Goal: Transaction & Acquisition: Purchase product/service

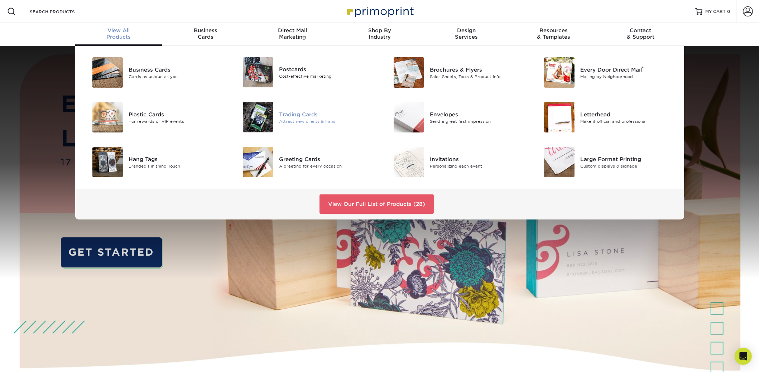
click at [301, 117] on div "Trading Cards" at bounding box center [326, 114] width 95 height 8
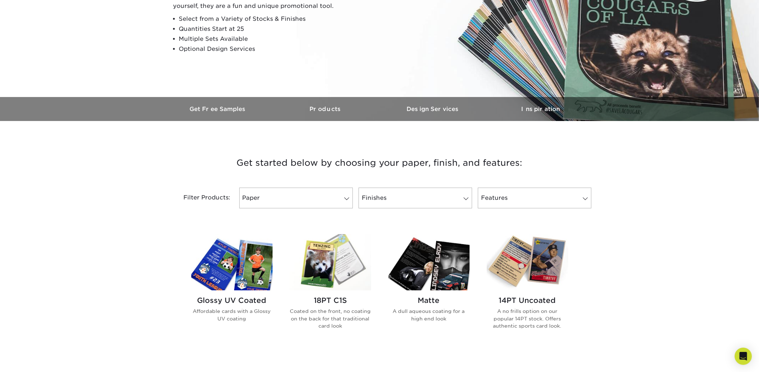
scroll to position [251, 0]
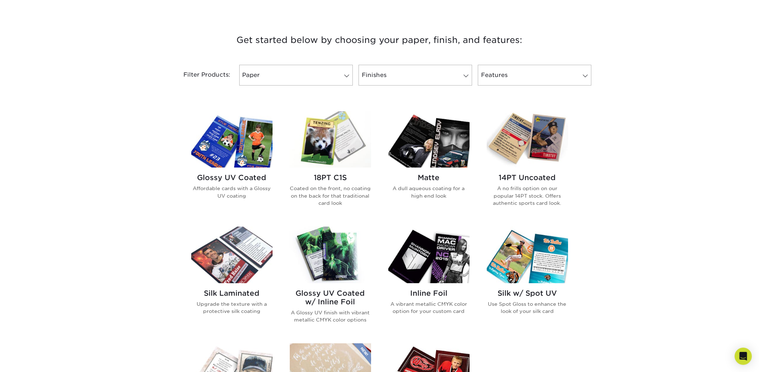
click at [253, 154] on img at bounding box center [231, 139] width 81 height 56
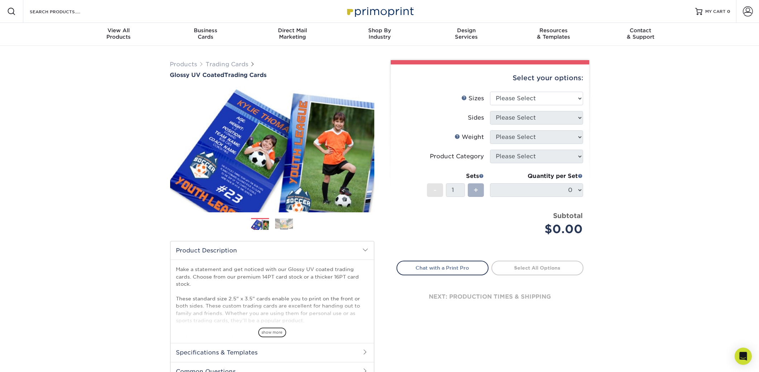
click at [476, 190] on span "+" at bounding box center [476, 190] width 5 height 11
click at [665, 178] on div "Products Trading Cards Glossy UV Coated Trading Cards Previous Next /" at bounding box center [379, 237] width 759 height 383
click at [553, 96] on select "Please Select 2.5" x 3.5"" at bounding box center [536, 99] width 93 height 14
select select "2.50x3.50"
click at [490, 92] on select "Please Select 2.5" x 3.5"" at bounding box center [536, 99] width 93 height 14
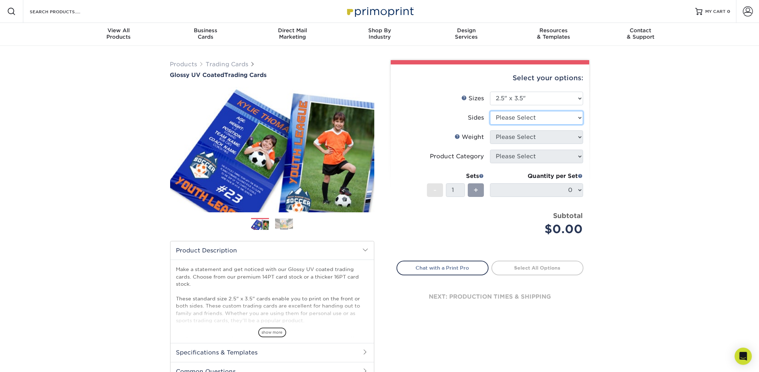
click at [531, 118] on select "Please Select Print Both Sides Print Front Only" at bounding box center [536, 118] width 93 height 14
select select "13abbda7-1d64-4f25-8bb2-c179b224825d"
click at [490, 111] on select "Please Select Print Both Sides Print Front Only" at bounding box center [536, 118] width 93 height 14
click at [529, 139] on select "Please Select 16PT 14PT 18PT C1S" at bounding box center [536, 137] width 93 height 14
select select "16PT"
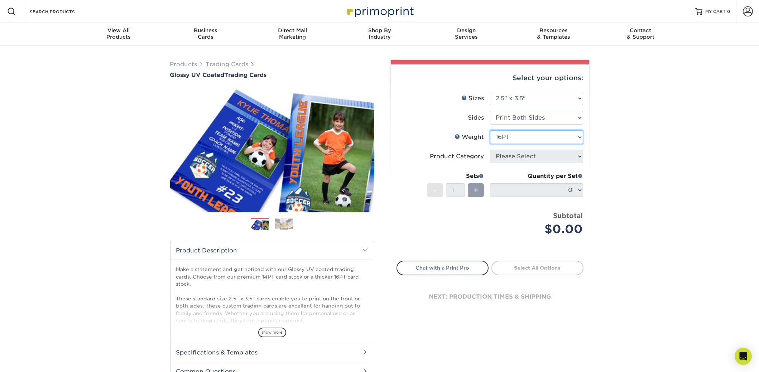
click at [490, 130] on select "Please Select 16PT 14PT 18PT C1S" at bounding box center [536, 137] width 93 height 14
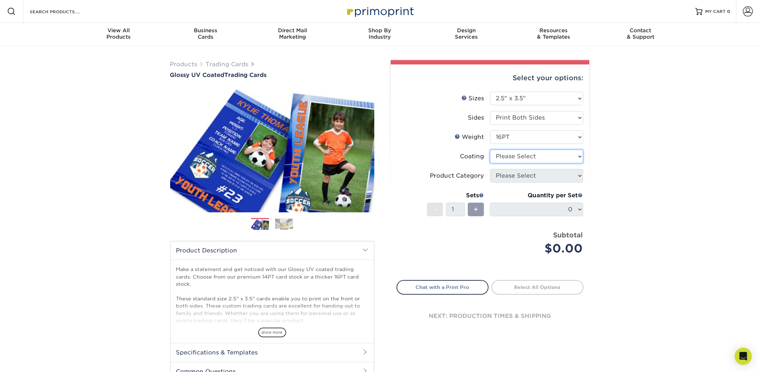
click at [525, 157] on select at bounding box center [536, 157] width 93 height 14
select select "ae367451-b2b8-45df-a344-0f05b6a12993"
click at [490, 150] on select at bounding box center [536, 157] width 93 height 14
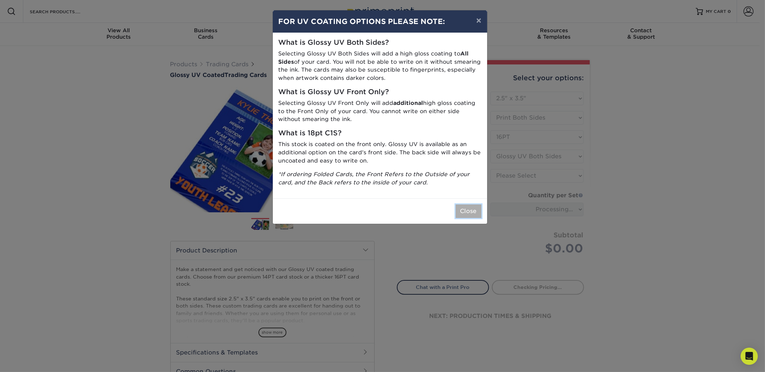
click at [472, 213] on button "Close" at bounding box center [468, 212] width 26 height 14
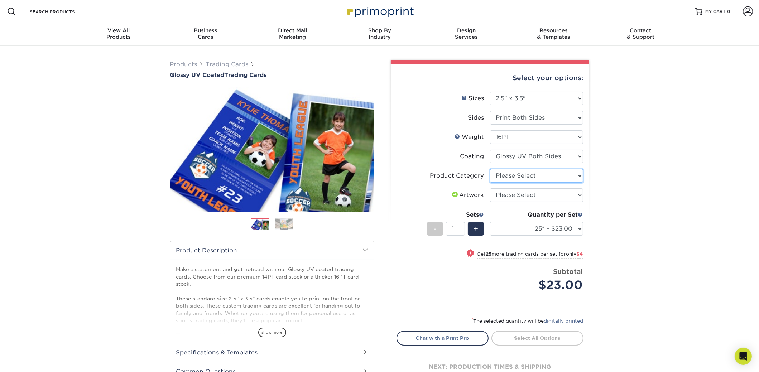
click at [579, 177] on select "Please Select Trading Cards" at bounding box center [536, 176] width 93 height 14
select select "c2f9bce9-36c2-409d-b101-c29d9d031e18"
click at [490, 169] on select "Please Select Trading Cards" at bounding box center [536, 176] width 93 height 14
click at [571, 194] on select "Please Select I will upload files I need a design - $100" at bounding box center [536, 195] width 93 height 14
select select "upload"
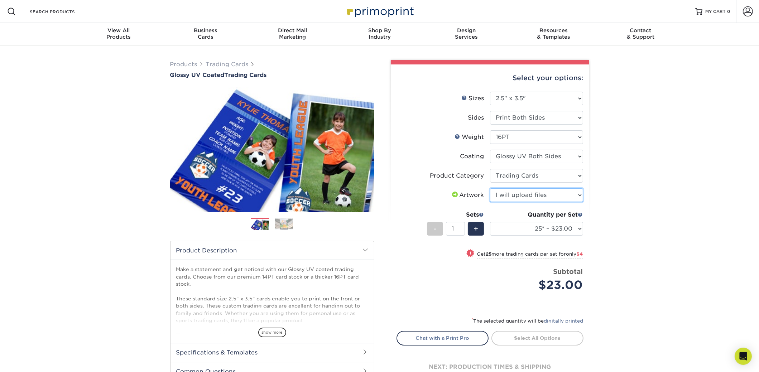
click at [490, 188] on select "Please Select I will upload files I need a design - $100" at bounding box center [536, 195] width 93 height 14
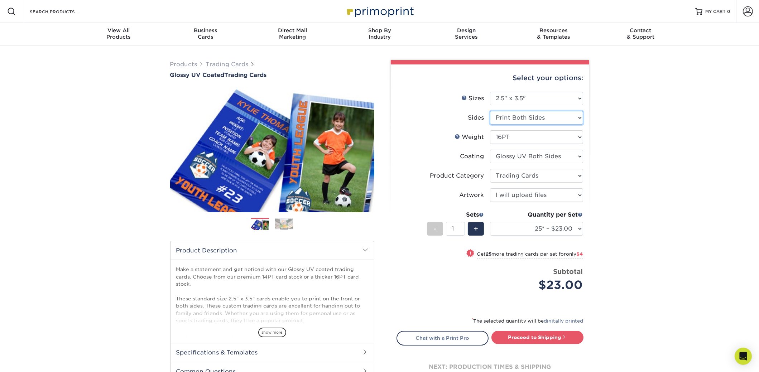
click at [576, 119] on select "Please Select Print Both Sides Print Front Only" at bounding box center [536, 118] width 93 height 14
select select "32d3c223-f82c-492b-b915-ba065a00862f"
click at [490, 111] on select "Please Select Print Both Sides Print Front Only" at bounding box center [536, 118] width 93 height 14
select select "-1"
select select
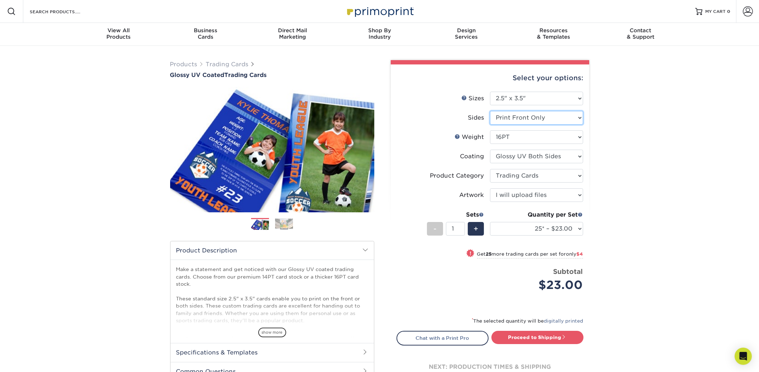
select select "-1"
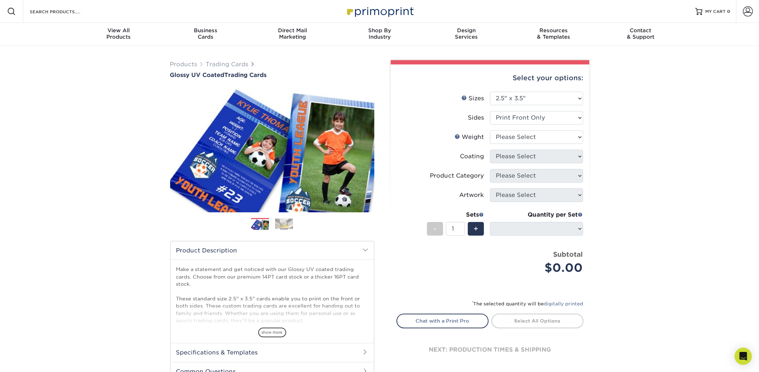
click at [645, 158] on div "Products Trading Cards Glossy UV Coated Trading Cards Previous Next /" at bounding box center [379, 237] width 759 height 383
click at [526, 134] on select "Please Select 16PT 14PT 18PT C1S" at bounding box center [536, 137] width 93 height 14
select select "16PT"
click at [490, 130] on select "Please Select 16PT 14PT 18PT C1S" at bounding box center [536, 137] width 93 height 14
select select
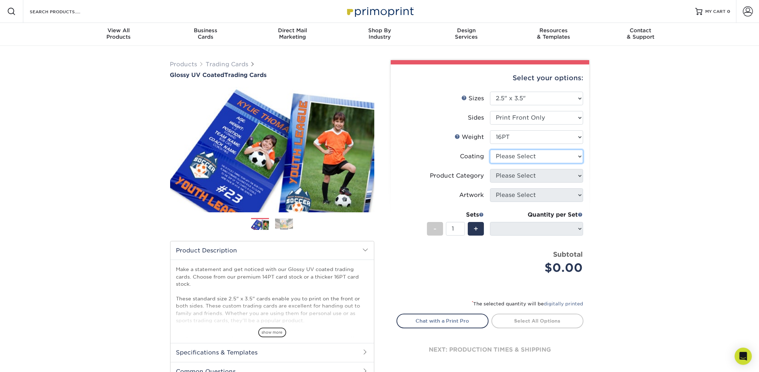
click at [525, 158] on select at bounding box center [536, 157] width 93 height 14
select select "1e8116af-acfc-44b1-83dc-8181aa338834"
click at [490, 150] on select at bounding box center [536, 157] width 93 height 14
select select "-1"
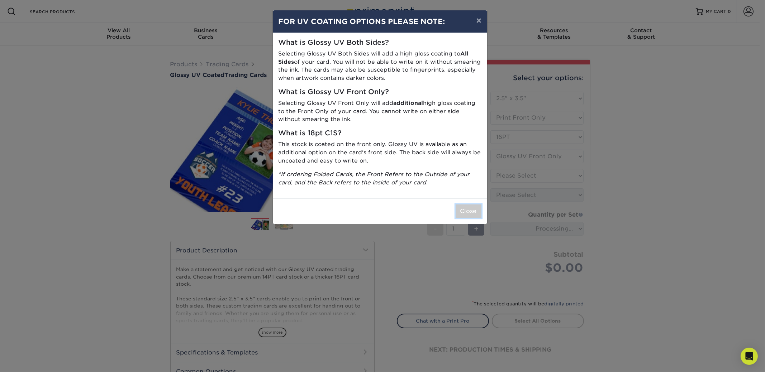
click at [462, 212] on button "Close" at bounding box center [468, 212] width 26 height 14
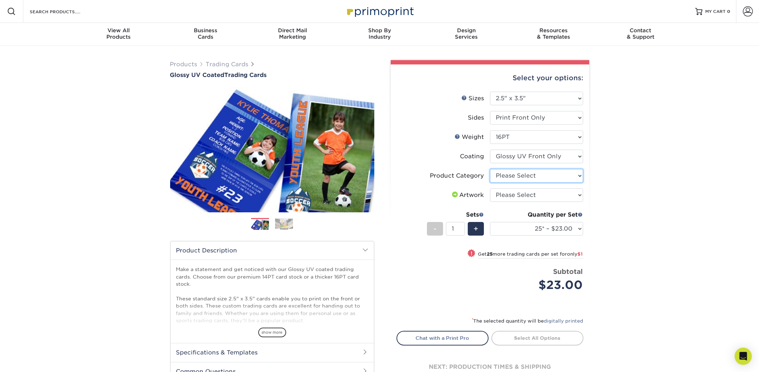
click at [554, 176] on select "Please Select Trading Cards" at bounding box center [536, 176] width 93 height 14
select select "c2f9bce9-36c2-409d-b101-c29d9d031e18"
click at [490, 169] on select "Please Select Trading Cards" at bounding box center [536, 176] width 93 height 14
click at [547, 196] on select "Please Select I will upload files I need a design - $100" at bounding box center [536, 195] width 93 height 14
select select "upload"
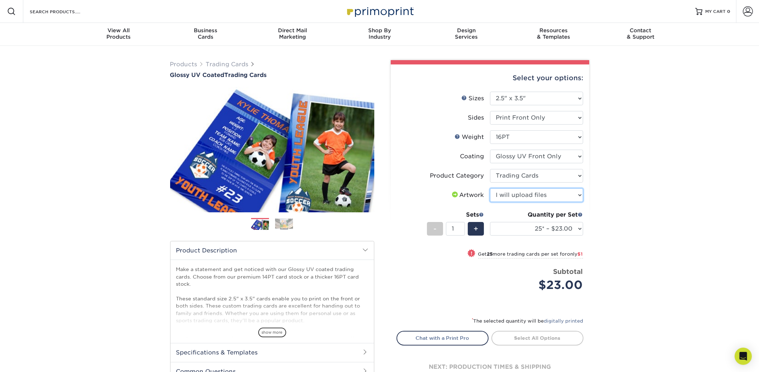
click at [490, 188] on select "Please Select I will upload files I need a design - $100" at bounding box center [536, 195] width 93 height 14
click at [646, 201] on div "Products Trading Cards Glossy UV Coated Trading Cards Previous Next /" at bounding box center [379, 237] width 759 height 383
